Goal: Book appointment/travel/reservation

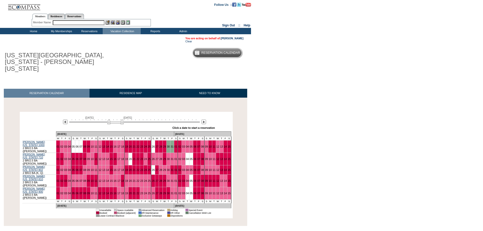
click at [69, 21] on input "text" at bounding box center [79, 22] width 52 height 5
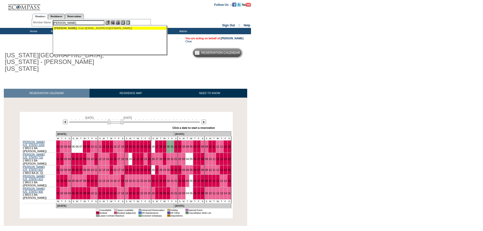
click at [69, 28] on div "[PERSON_NAME] ([EMAIL_ADDRESS][DOMAIN_NAME])" at bounding box center [110, 28] width 112 height 3
type input "[PERSON_NAME] ([EMAIL_ADDRESS][DOMAIN_NAME])"
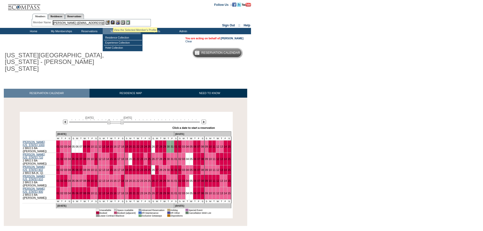
click at [113, 21] on img at bounding box center [113, 22] width 4 height 4
